Goal: Navigation & Orientation: Find specific page/section

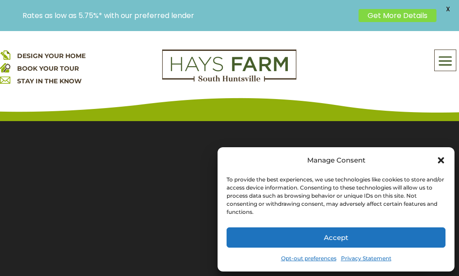
click at [440, 163] on icon "Close dialog" at bounding box center [441, 160] width 6 height 6
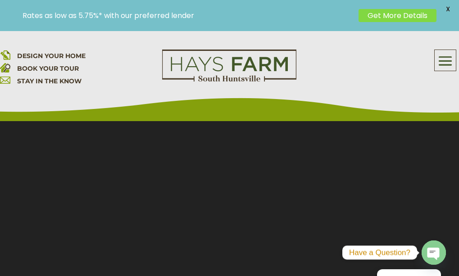
scroll to position [180, 0]
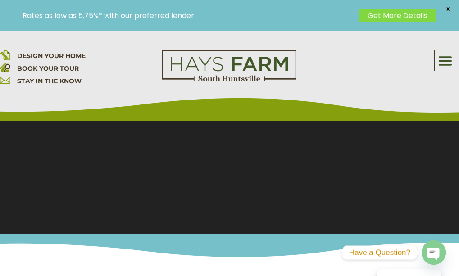
click at [442, 64] on span at bounding box center [445, 60] width 21 height 21
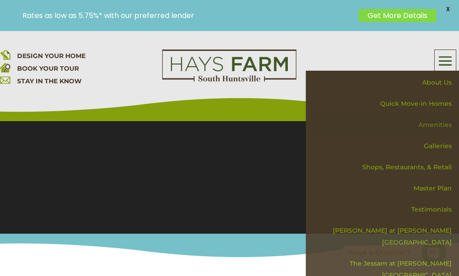
click at [438, 126] on link "Amenities" at bounding box center [385, 124] width 147 height 21
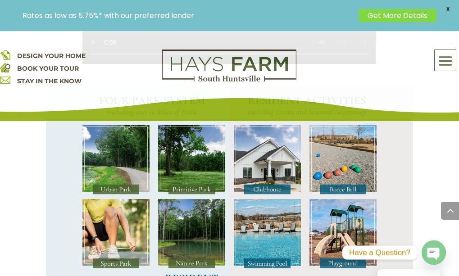
scroll to position [766, 0]
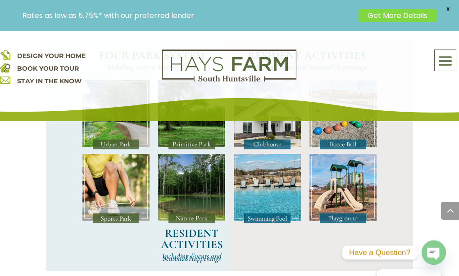
click at [118, 150] on img at bounding box center [115, 115] width 67 height 70
click at [117, 224] on img at bounding box center [115, 189] width 67 height 70
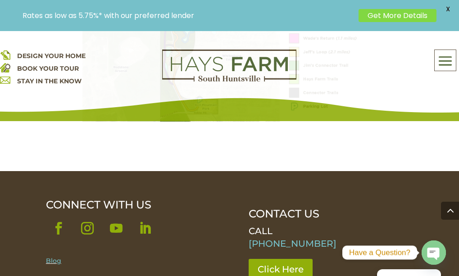
scroll to position [1352, 0]
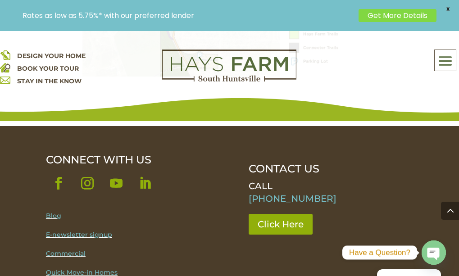
click at [90, 171] on link "Follow" at bounding box center [87, 183] width 25 height 25
